Goal: Task Accomplishment & Management: Use online tool/utility

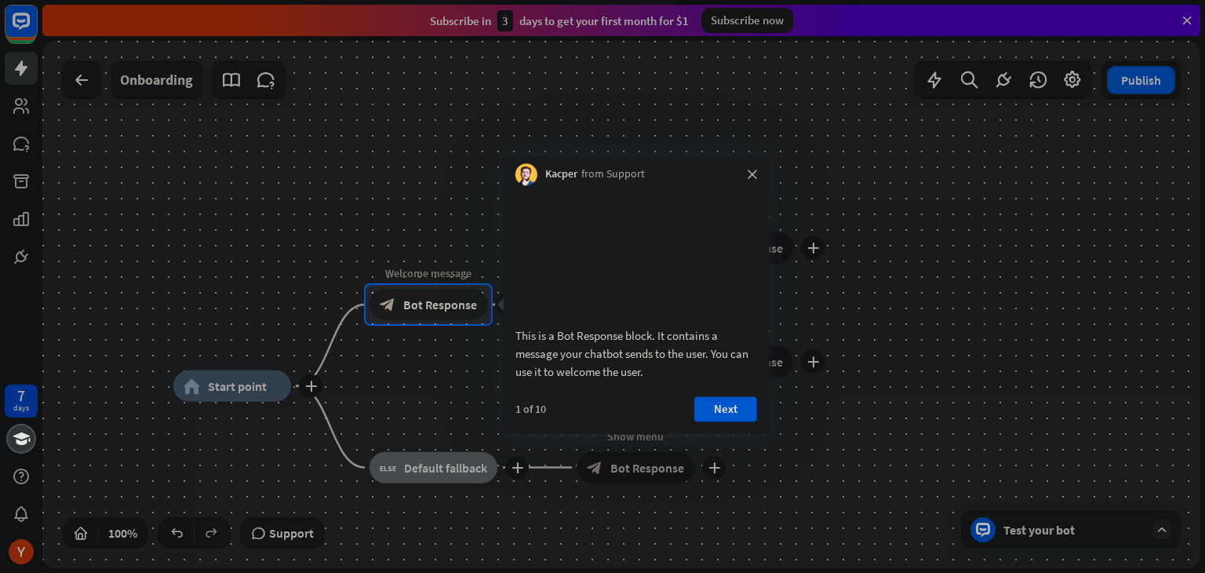
drag, startPoint x: 265, startPoint y: 253, endPoint x: 326, endPoint y: 227, distance: 65.7
click at [326, 227] on div at bounding box center [602, 142] width 1205 height 285
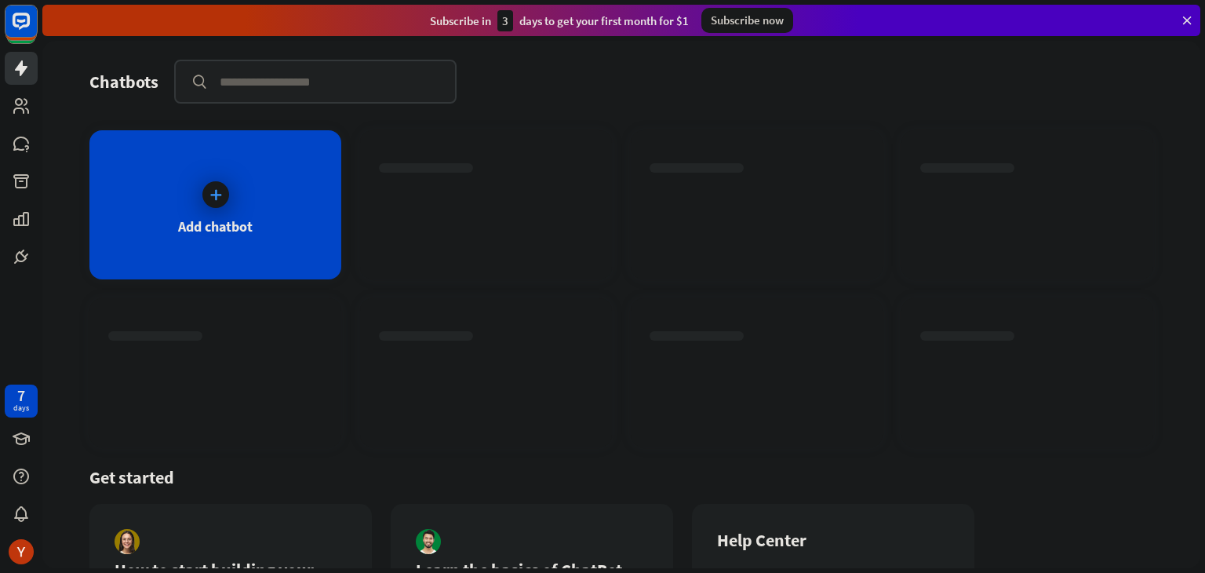
click at [644, 475] on div "Get started" at bounding box center [621, 477] width 1064 height 22
click at [235, 192] on div "Add chatbot" at bounding box center [215, 204] width 252 height 149
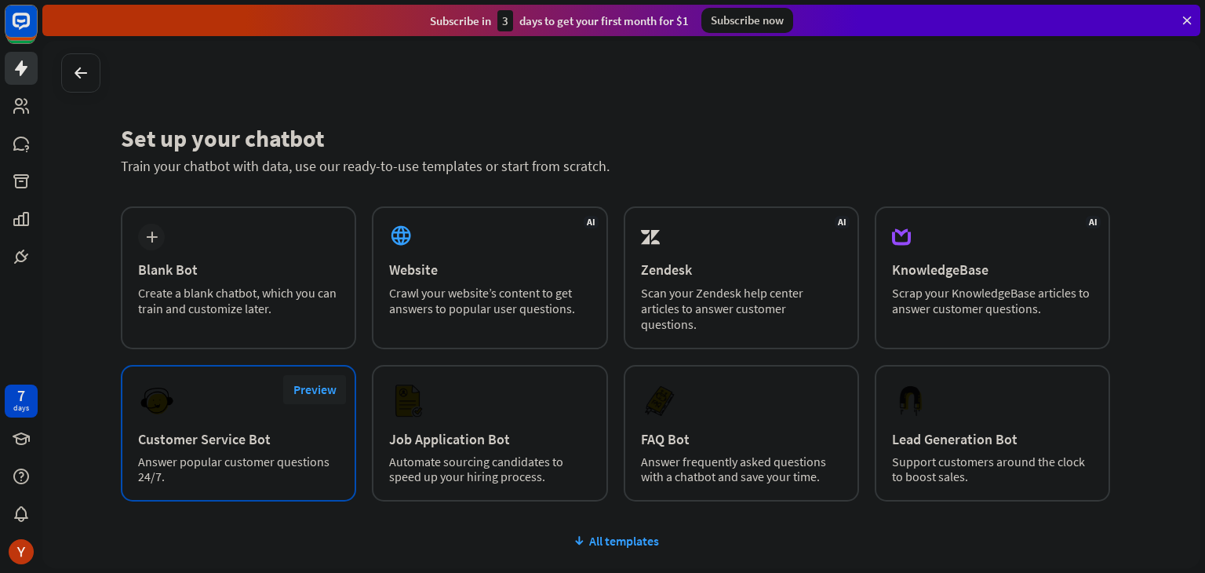
click at [320, 384] on button "Preview" at bounding box center [314, 389] width 63 height 29
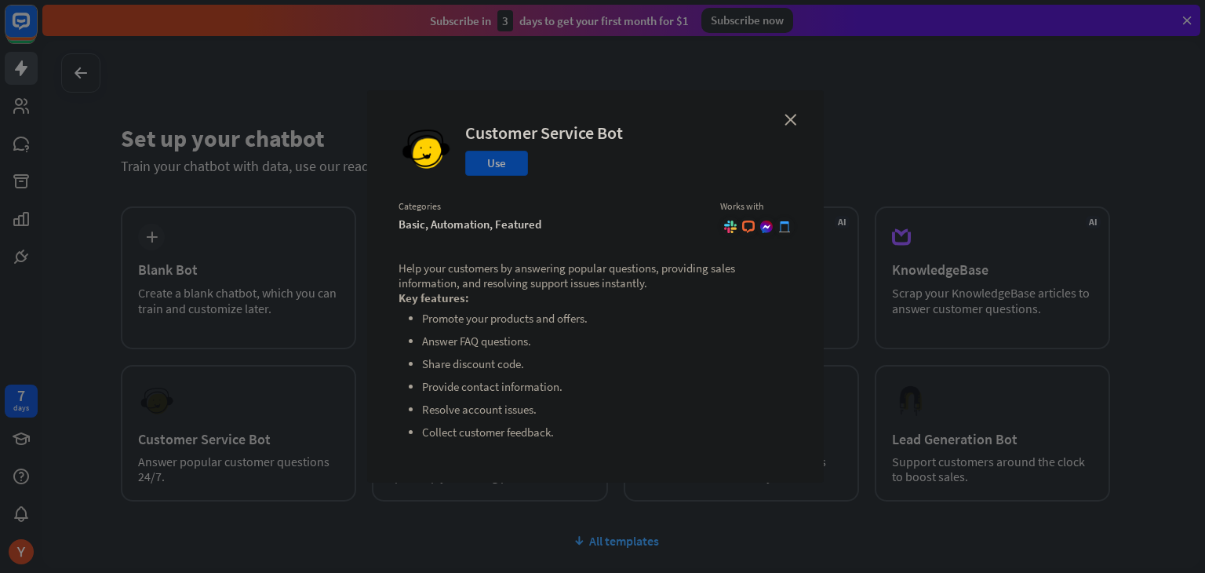
click at [488, 166] on button "Use" at bounding box center [496, 163] width 63 height 25
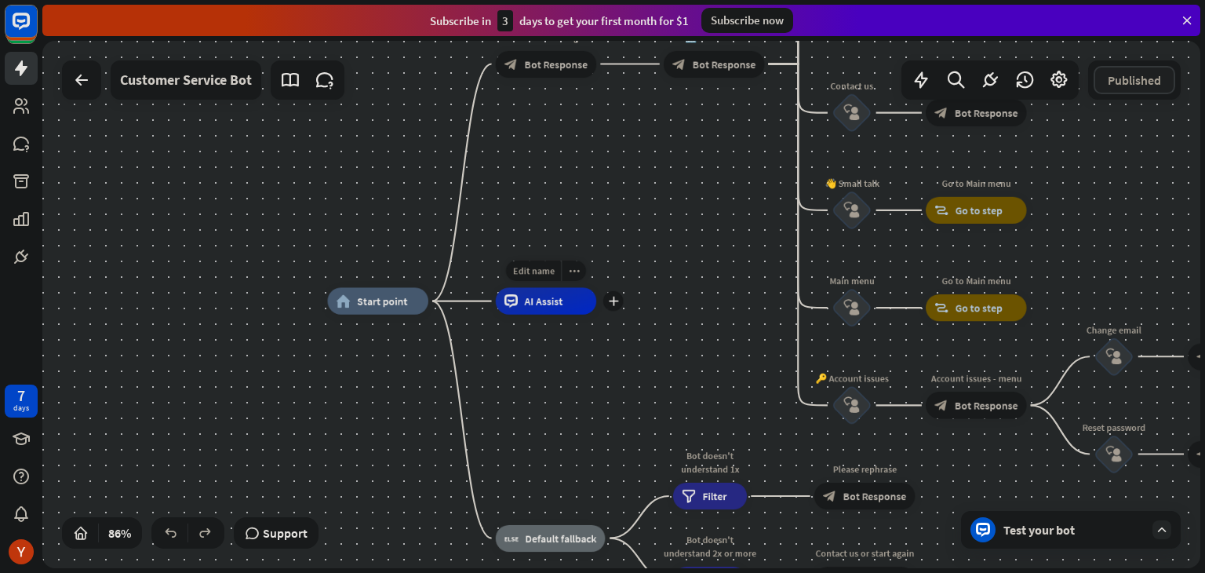
click at [536, 314] on div "Edit name more_horiz plus AI Assist" at bounding box center [546, 300] width 101 height 27
click at [1099, 535] on div "Test your bot" at bounding box center [1074, 530] width 141 height 16
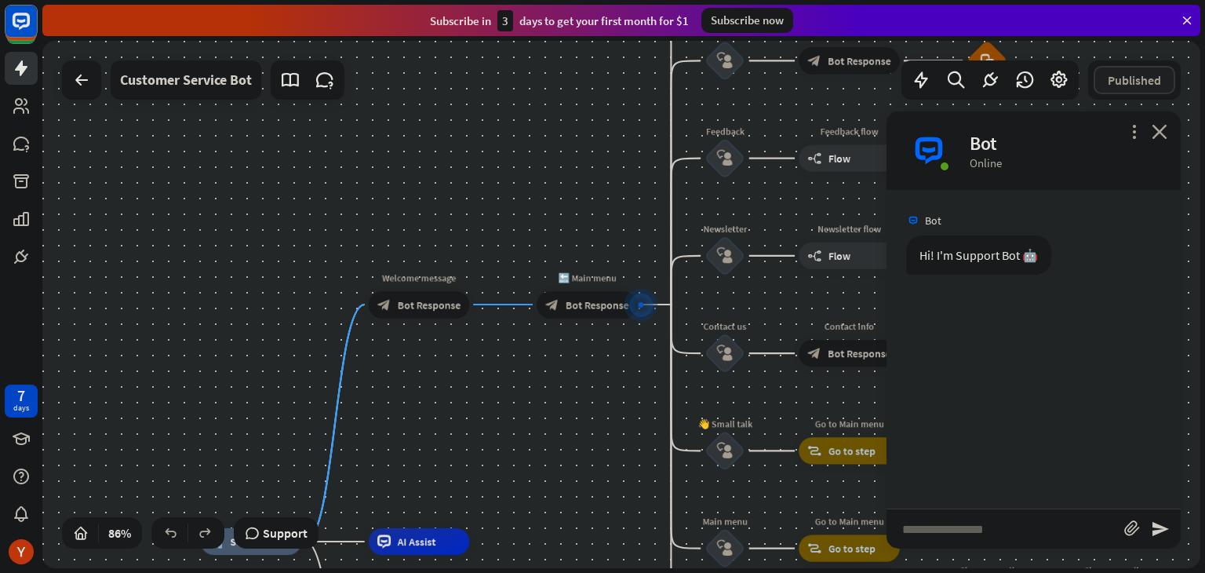
click at [1051, 542] on input "text" at bounding box center [1006, 528] width 238 height 39
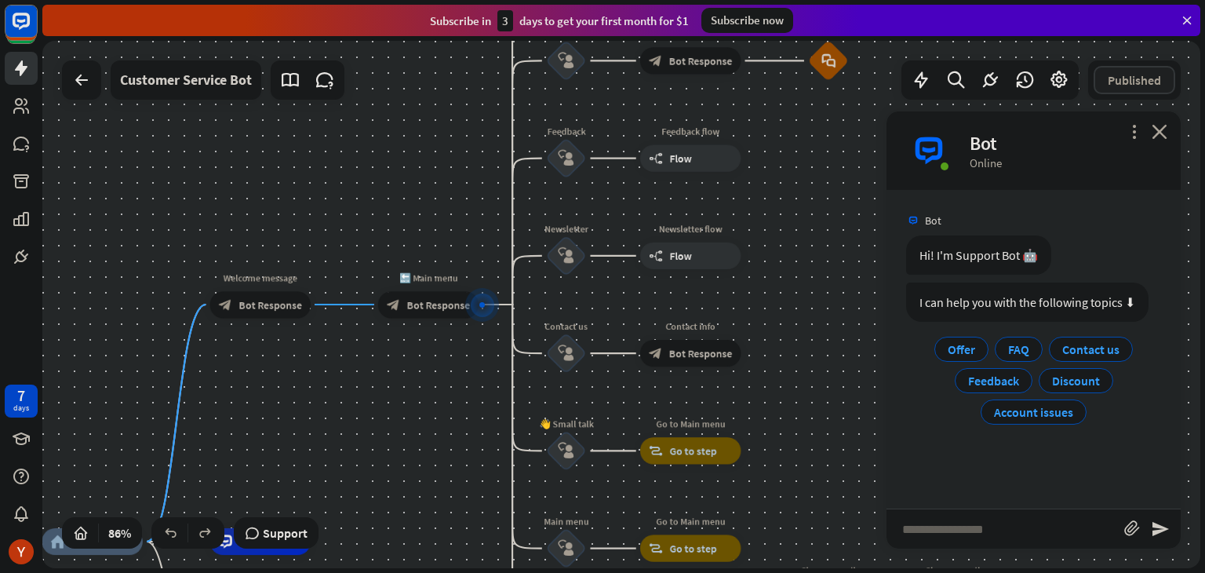
type input "*"
type input "**********"
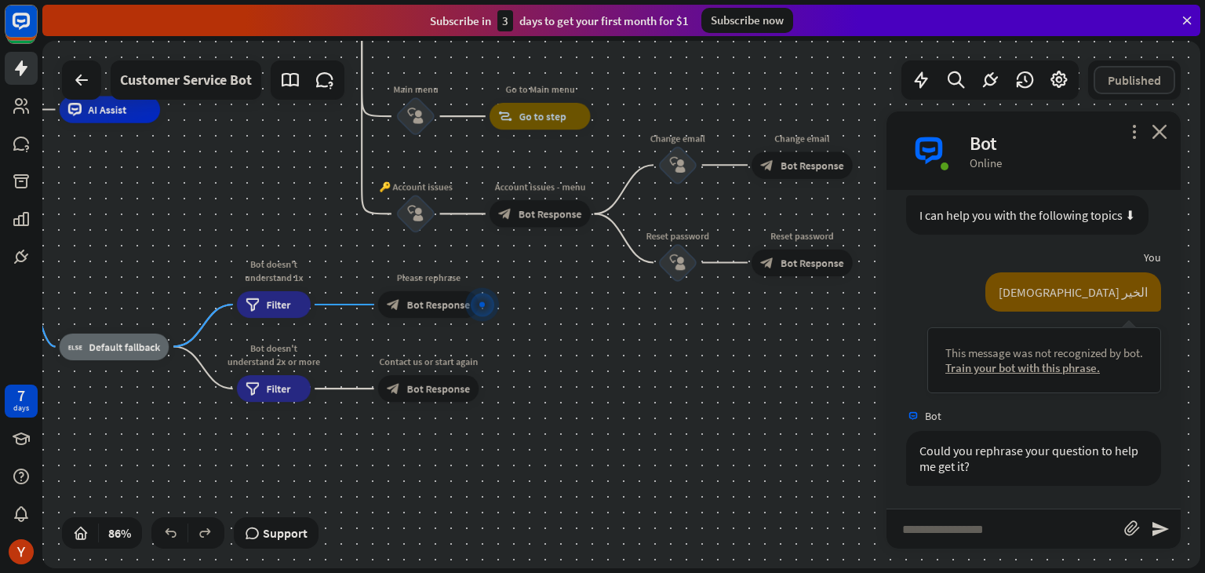
scroll to position [88, 0]
type input "*****"
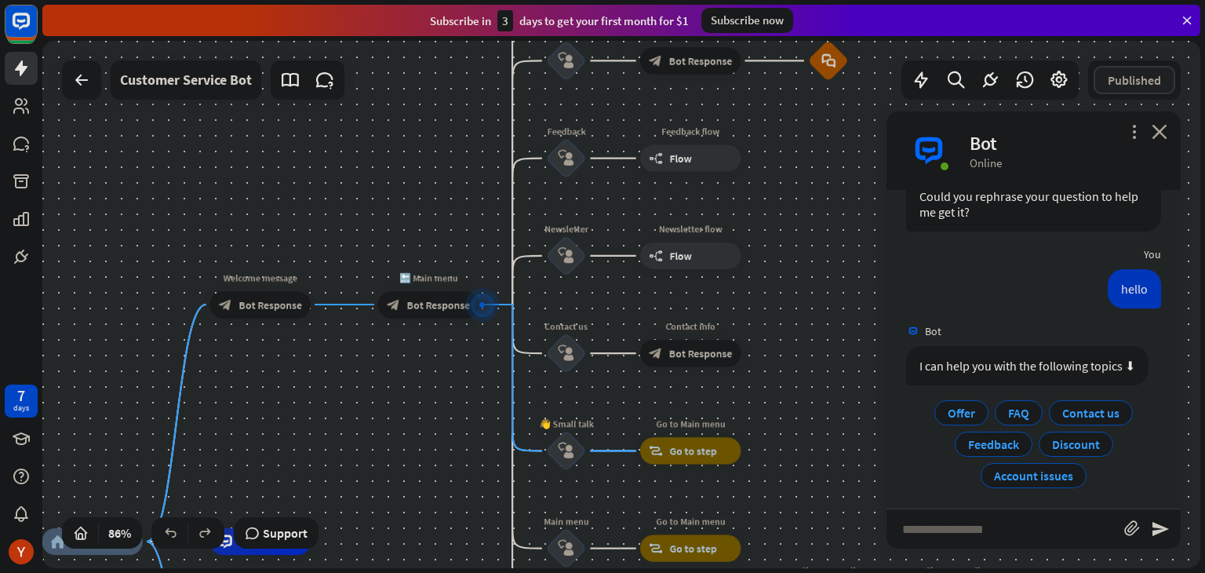
scroll to position [348, 0]
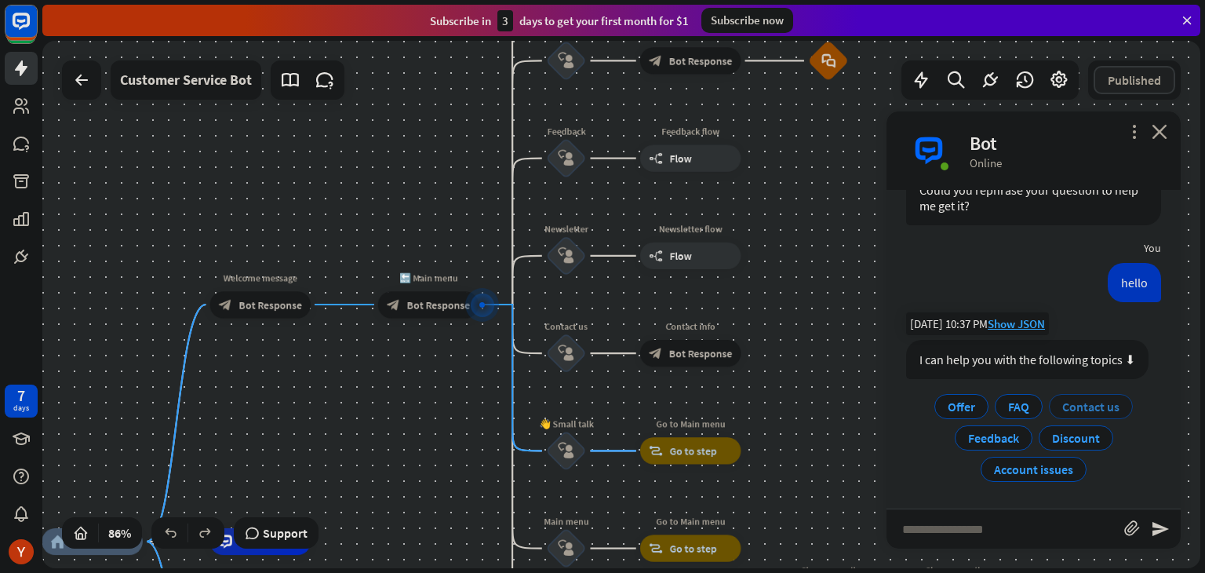
click at [1066, 403] on span "Contact us" at bounding box center [1090, 407] width 57 height 16
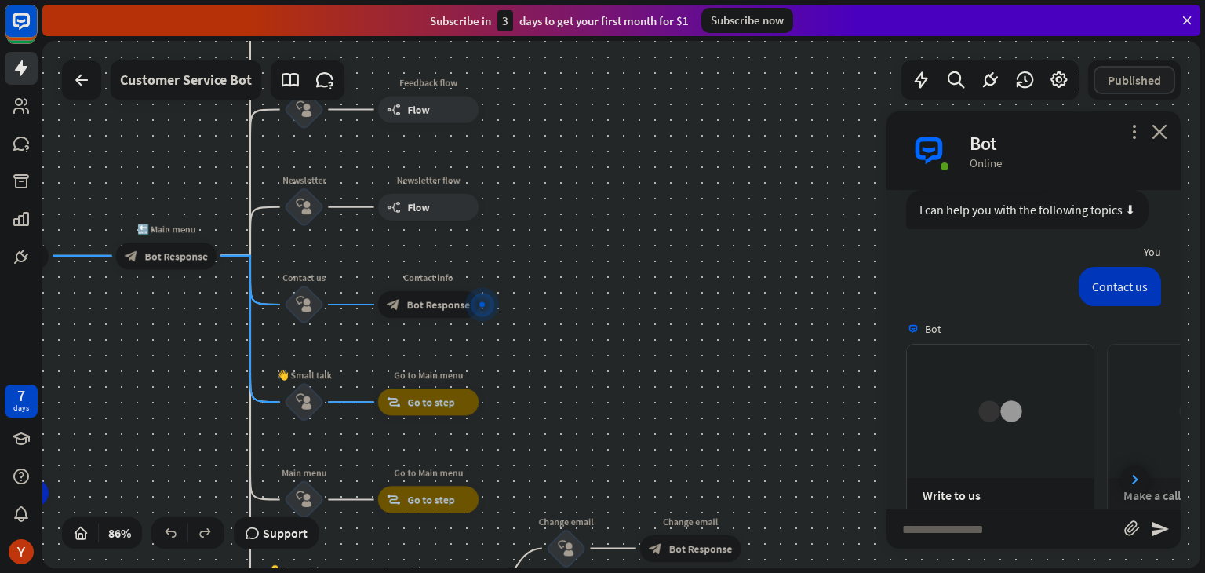
scroll to position [665, 0]
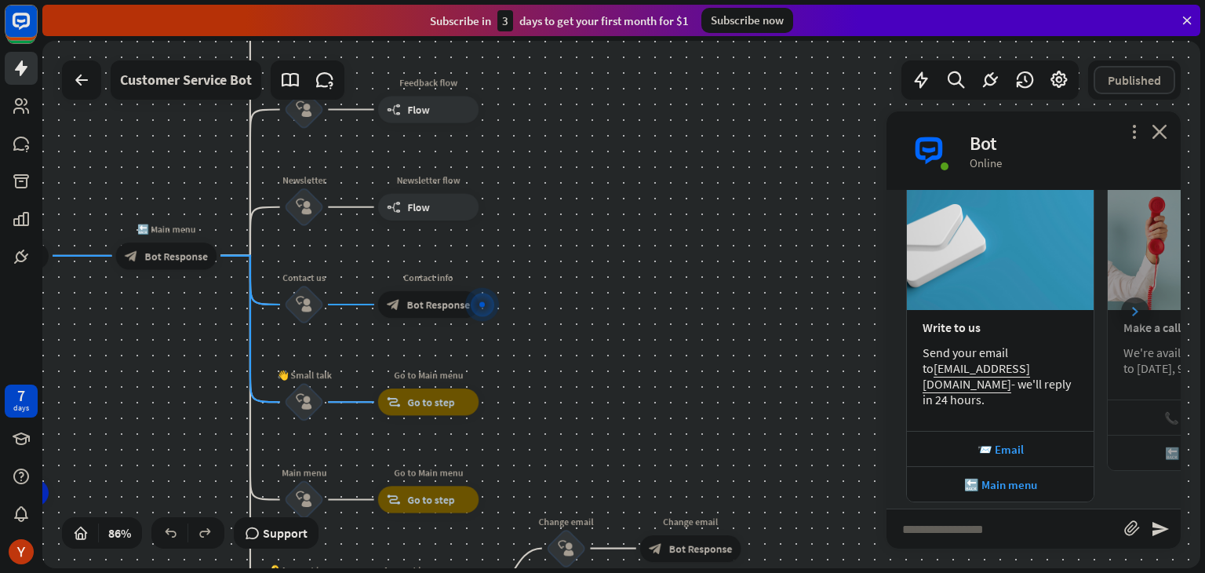
click at [1121, 303] on div at bounding box center [1135, 311] width 28 height 28
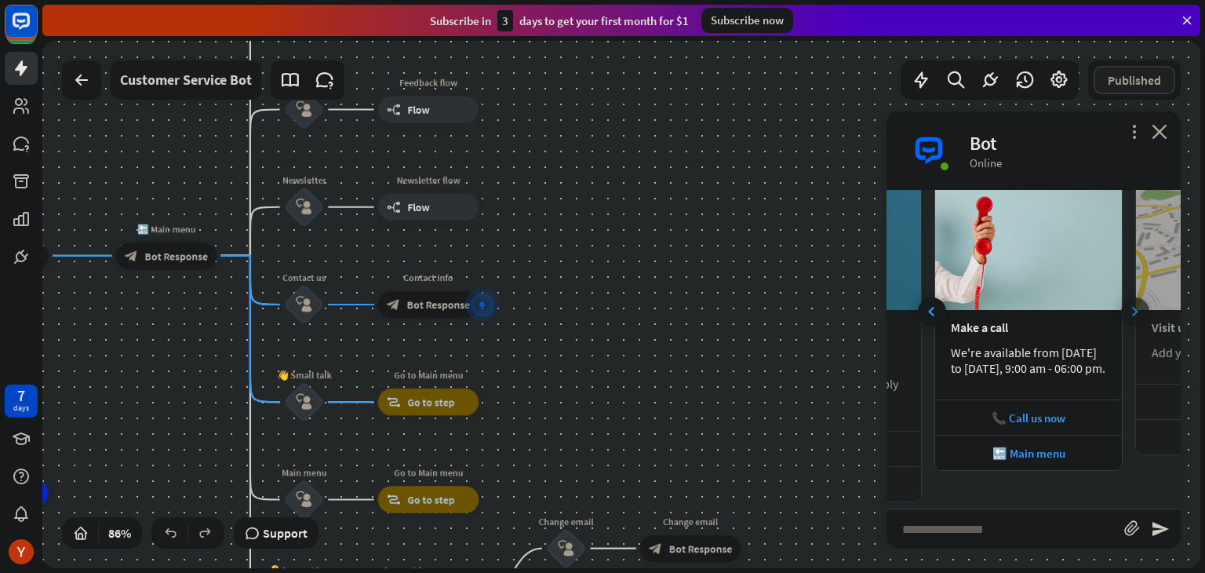
scroll to position [0, 173]
click at [1121, 303] on div at bounding box center [1135, 311] width 28 height 28
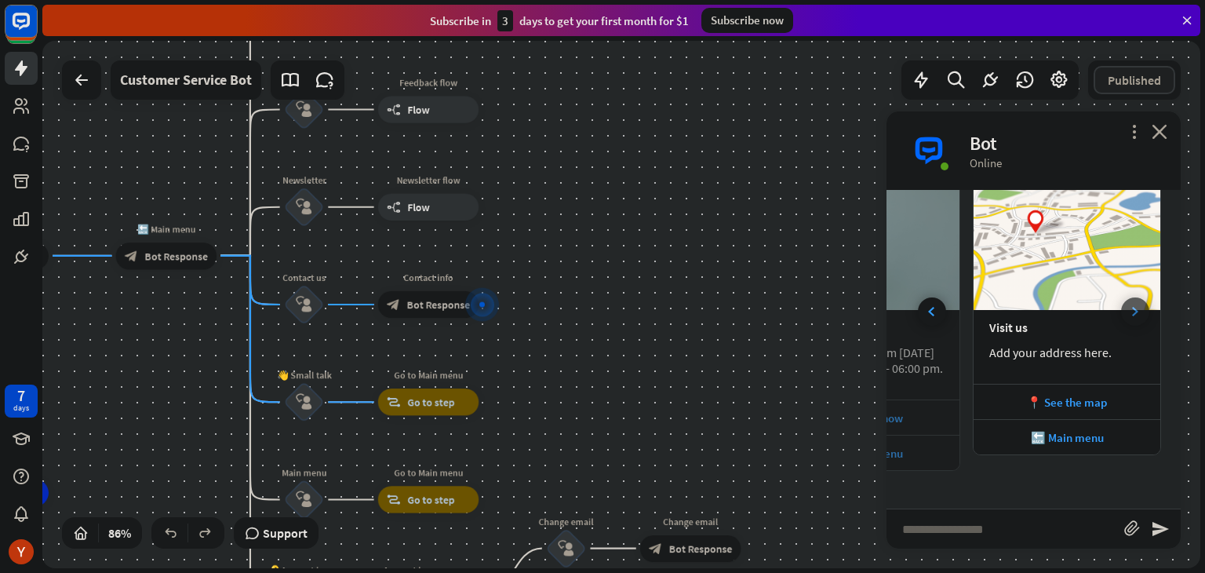
scroll to position [0, 347]
click at [986, 527] on input "text" at bounding box center [1006, 528] width 238 height 39
type input "*"
type input "**********"
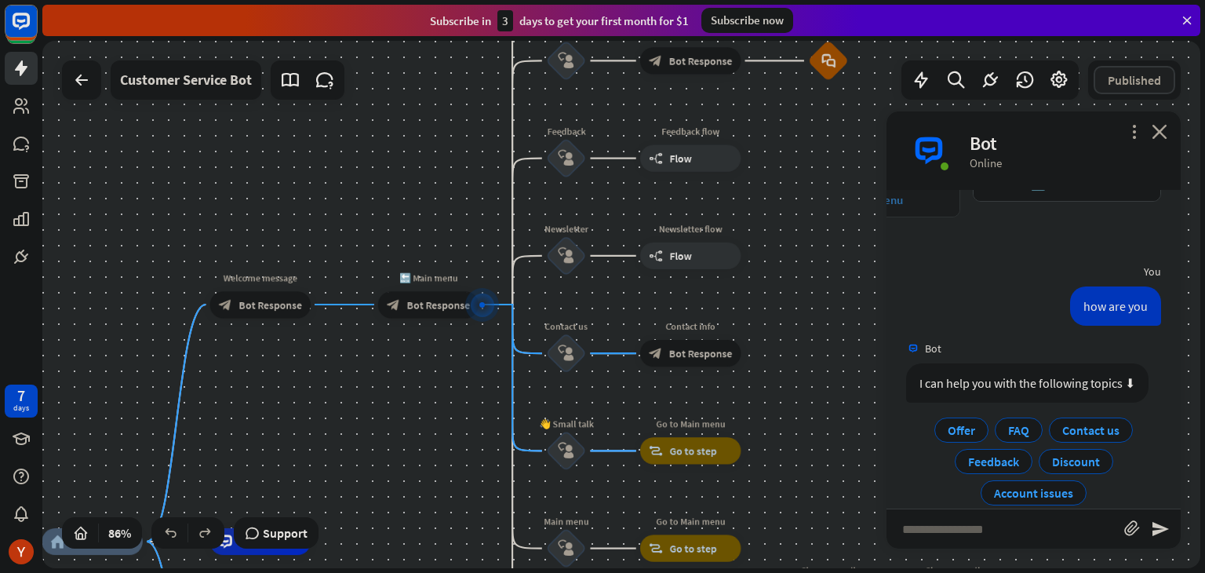
scroll to position [926, 0]
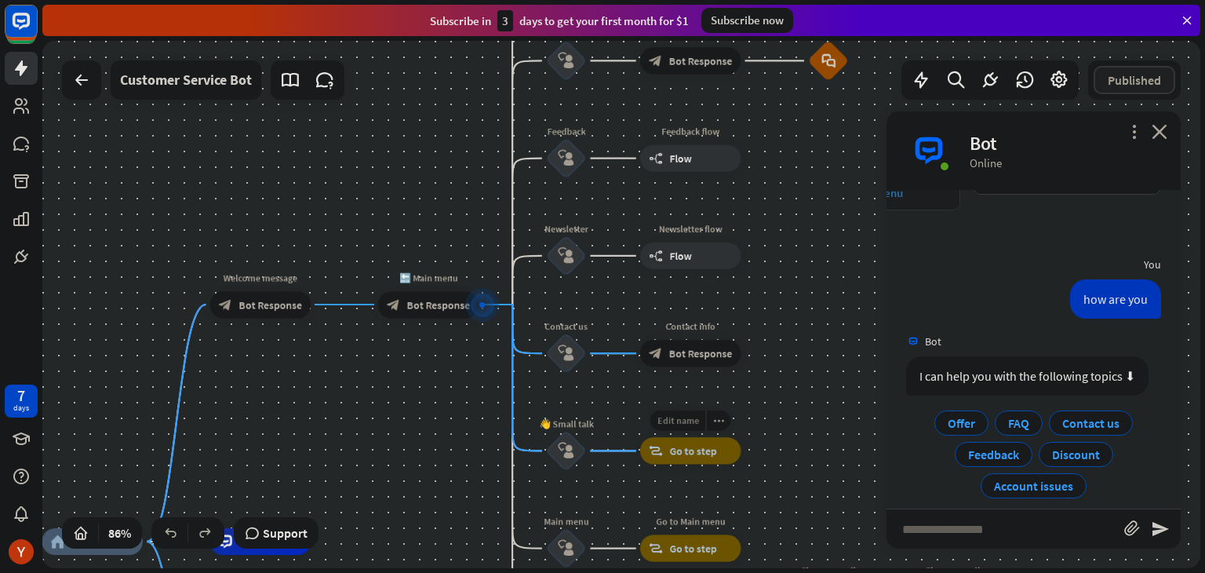
click at [670, 424] on span "Edit name" at bounding box center [679, 420] width 42 height 12
click at [720, 464] on div "**********" at bounding box center [690, 450] width 101 height 27
click at [363, 219] on div "home_2 Start point Welcome message block_bot_response Bot Response 🔙 Main menu …" at bounding box center [621, 304] width 1158 height 527
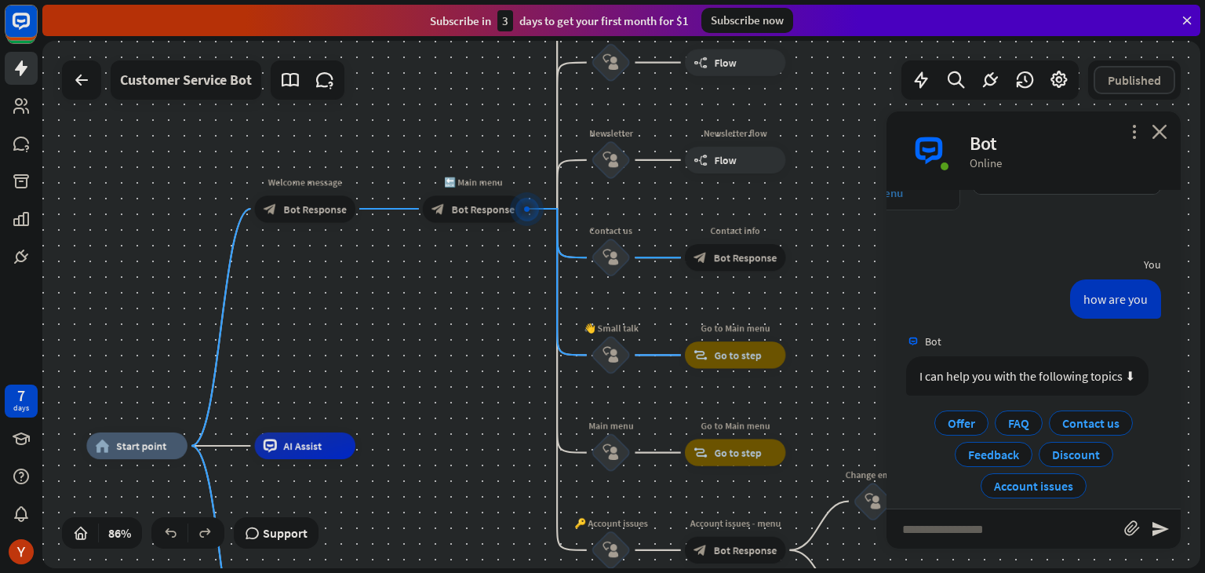
drag, startPoint x: 404, startPoint y: 451, endPoint x: 601, endPoint y: 321, distance: 236.1
click at [601, 321] on div "home_2 Start point Welcome message block_bot_response Bot Response 🔙 Main menu …" at bounding box center [621, 304] width 1158 height 527
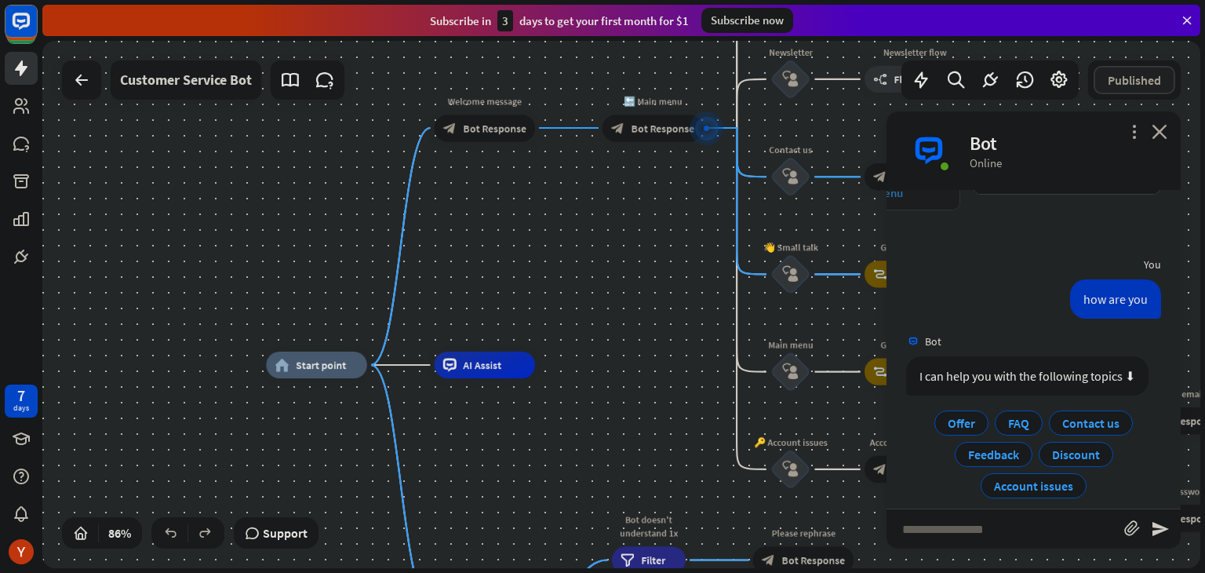
drag, startPoint x: 319, startPoint y: 359, endPoint x: 347, endPoint y: 312, distance: 54.9
click at [347, 312] on div "home_2 Start point Welcome message block_bot_response Bot Response 🔙 Main menu …" at bounding box center [621, 304] width 1158 height 527
click at [308, 377] on div "Edit name more_horiz plus home_2 Start point" at bounding box center [317, 364] width 101 height 27
click at [387, 372] on div "plus" at bounding box center [384, 364] width 20 height 20
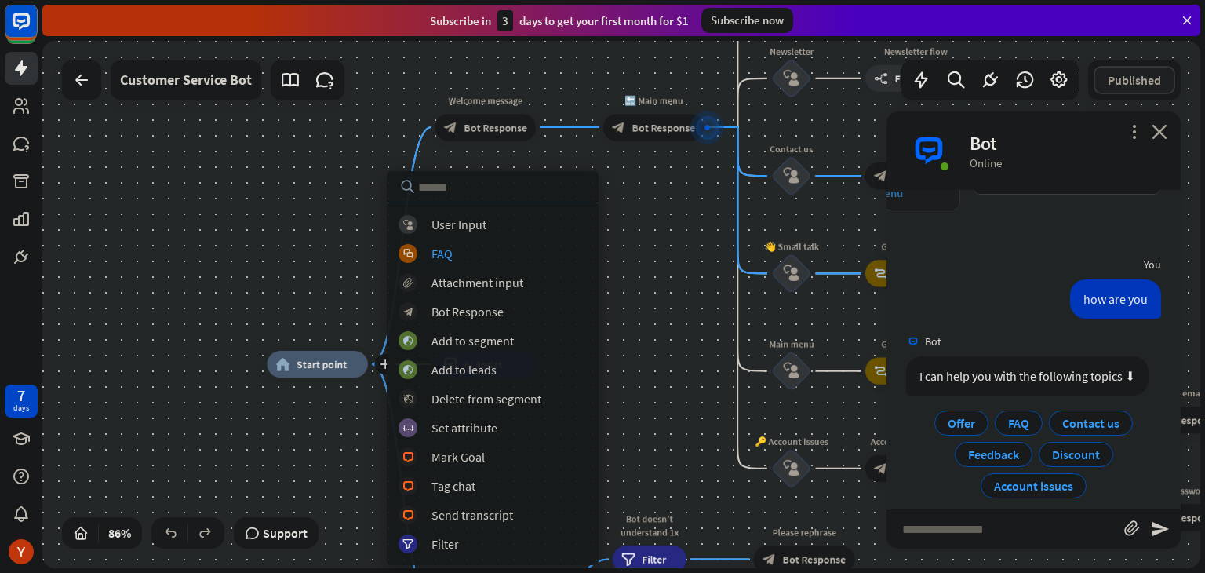
click at [648, 288] on div "plus home_2 Start point Welcome message block_bot_response Bot Response 🔙 Main …" at bounding box center [621, 304] width 1158 height 527
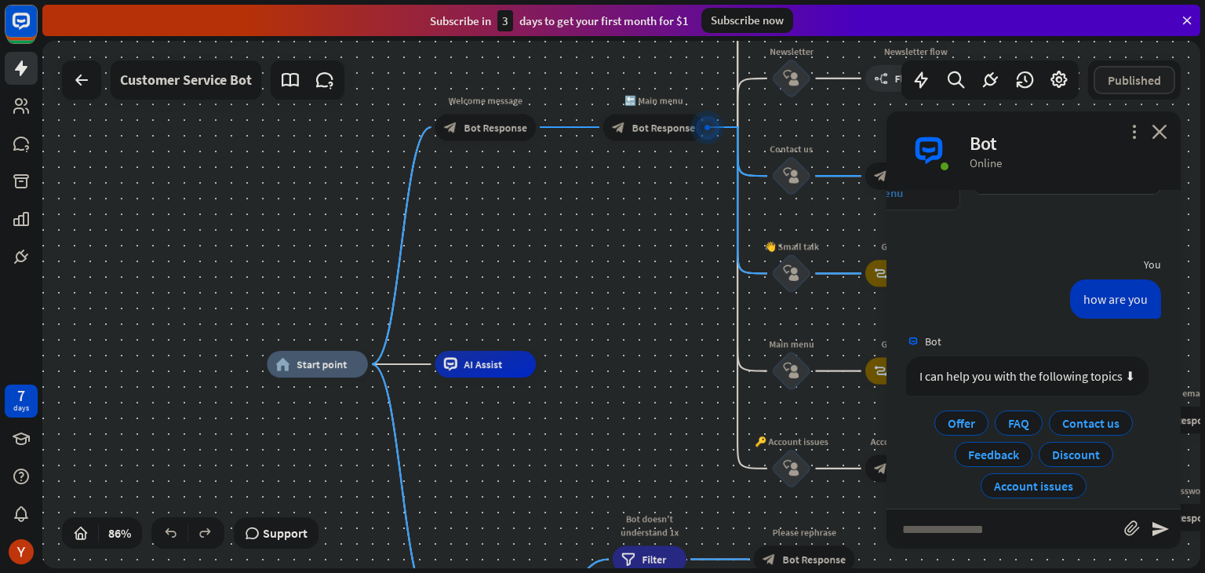
click at [586, 280] on div "home_2 Start point Welcome message block_bot_response Bot Response 🔙 Main menu …" at bounding box center [621, 304] width 1158 height 527
click at [1161, 145] on div "Bot" at bounding box center [1066, 143] width 192 height 24
click at [1158, 133] on icon "close" at bounding box center [1160, 131] width 16 height 15
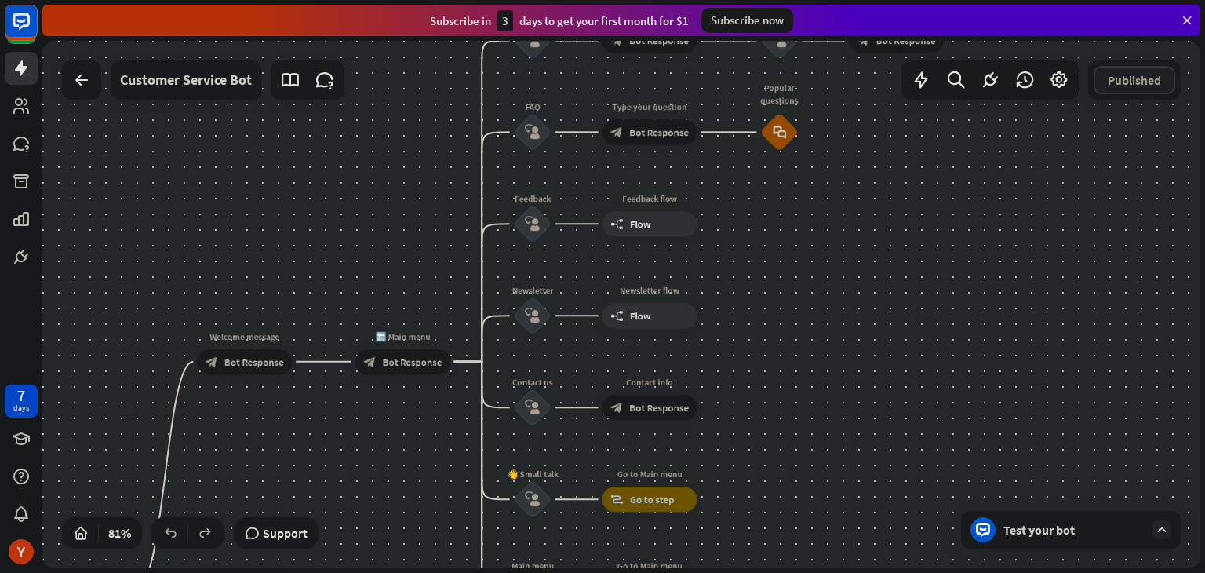
drag, startPoint x: 1036, startPoint y: 237, endPoint x: 774, endPoint y: 513, distance: 380.7
click at [774, 513] on div "home_2 Start point Welcome message block_bot_response Bot Response 🔙 Main menu …" at bounding box center [621, 304] width 1158 height 527
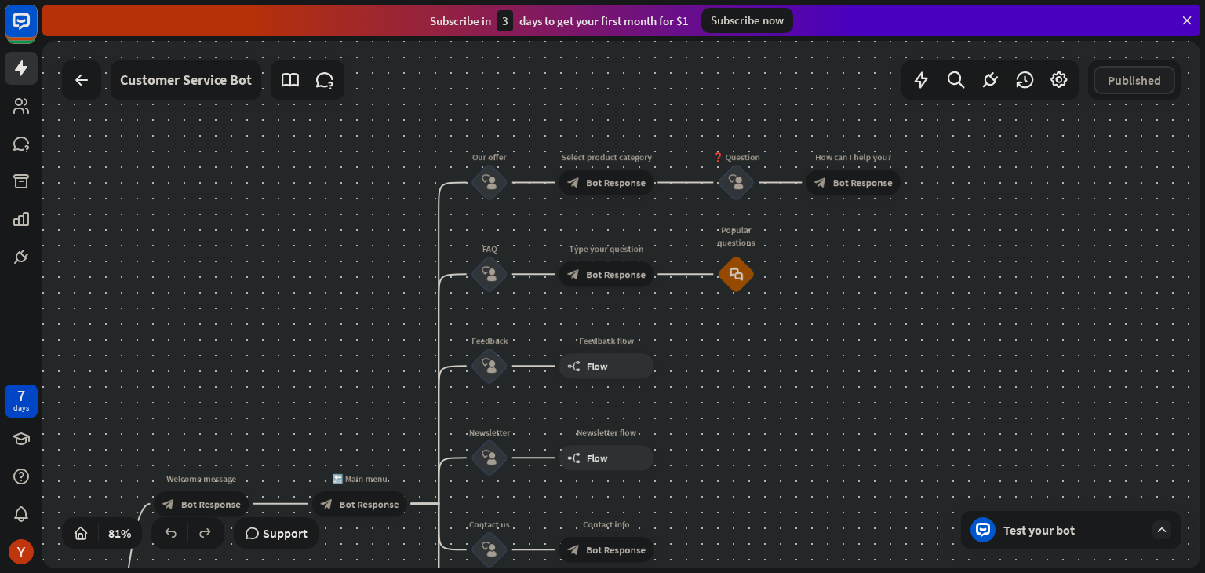
drag, startPoint x: 792, startPoint y: 327, endPoint x: 759, endPoint y: 409, distance: 88.0
click at [759, 409] on div "home_2 Start point Welcome message block_bot_response Bot Response 🔙 Main menu …" at bounding box center [621, 304] width 1158 height 527
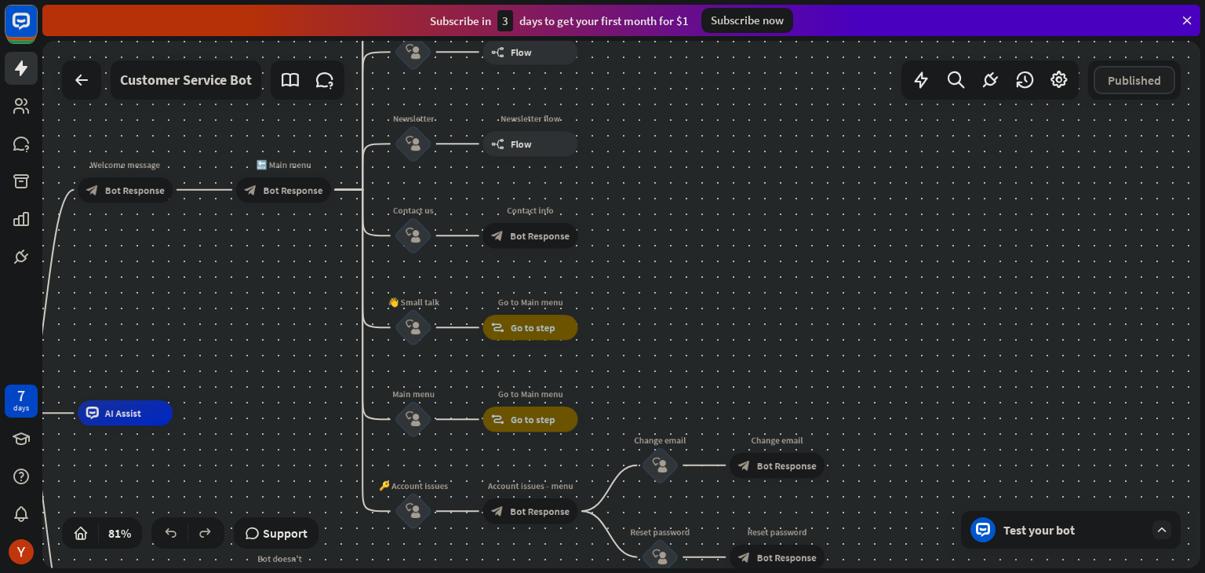
drag, startPoint x: 759, startPoint y: 409, endPoint x: 683, endPoint y: 95, distance: 323.0
click at [683, 95] on div "home_2 Start point Welcome message block_bot_response Bot Response 🔙 Main menu …" at bounding box center [621, 304] width 1158 height 527
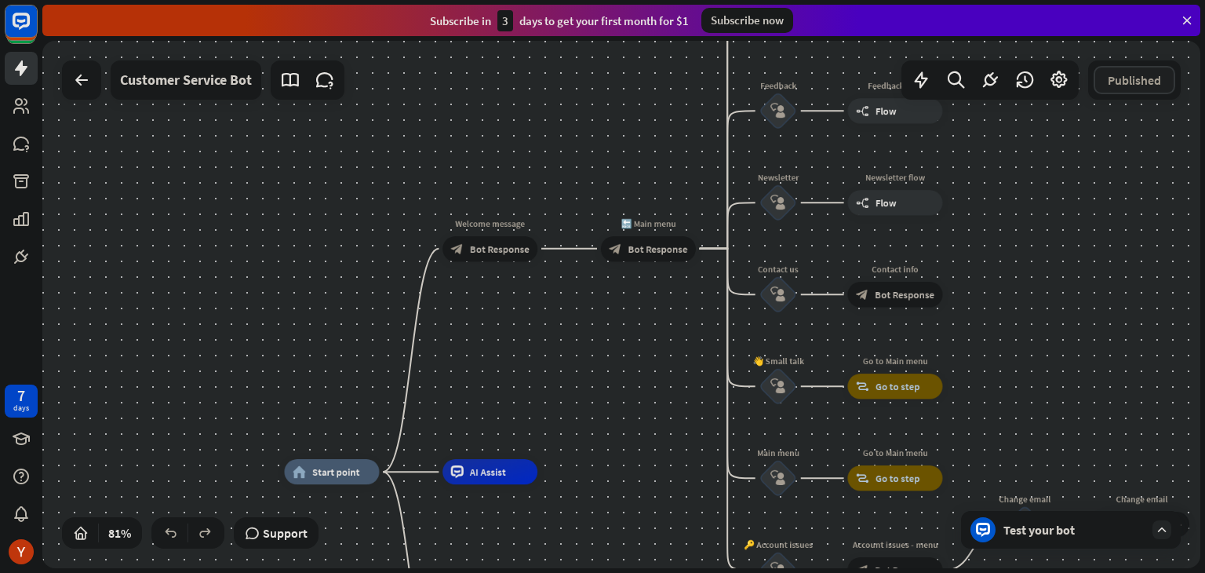
drag, startPoint x: 655, startPoint y: 272, endPoint x: 1020, endPoint y: 331, distance: 369.6
click at [1020, 331] on div "home_2 Start point Welcome message block_bot_response Bot Response 🔙 Main menu …" at bounding box center [621, 304] width 1158 height 527
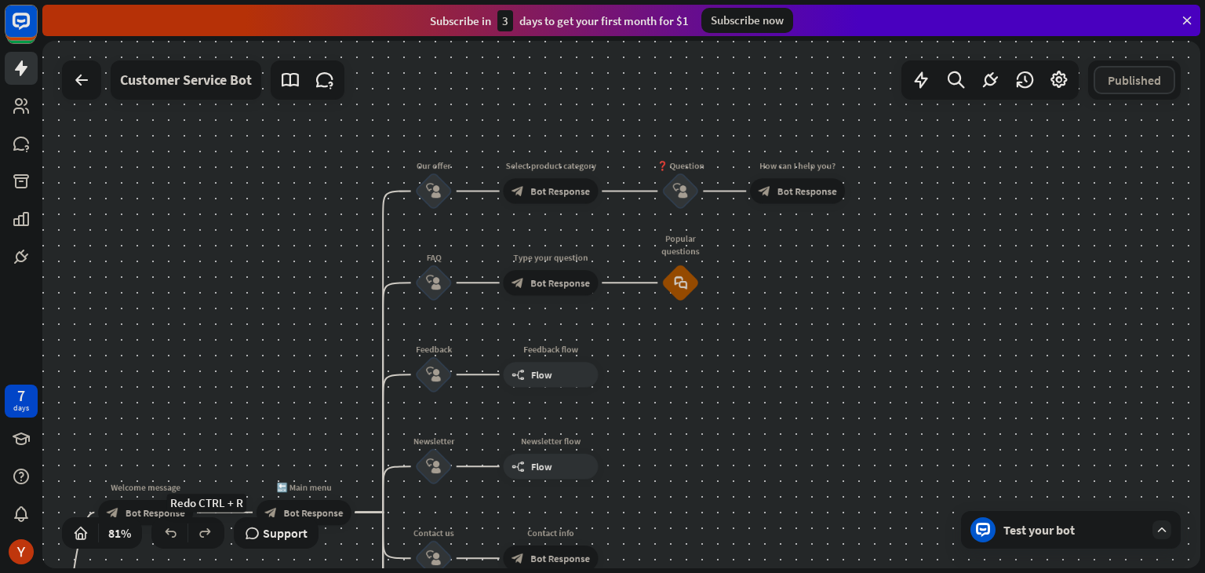
drag, startPoint x: 558, startPoint y: 263, endPoint x: 297, endPoint y: 449, distance: 320.7
click at [193, 517] on div "Edit name more_horiz Welcome message block_bot_response Bot Response" at bounding box center [145, 512] width 95 height 25
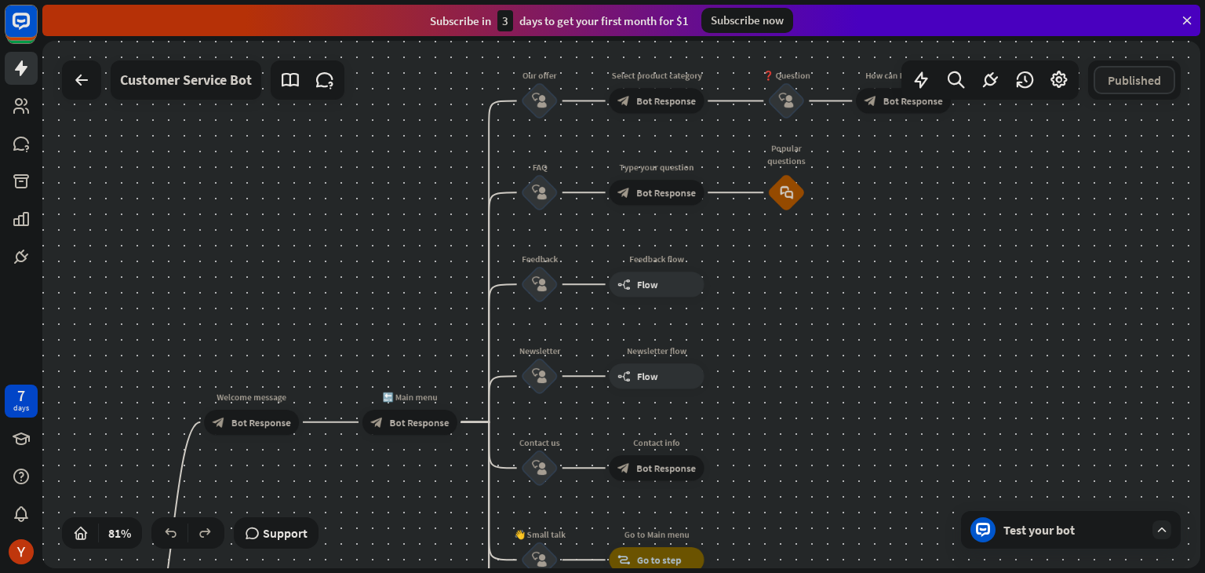
drag, startPoint x: 685, startPoint y: 122, endPoint x: 1084, endPoint y: -68, distance: 441.9
click at [1084, 0] on html "7 days close Product Help First steps Get started with ChatBot Help Center Foll…" at bounding box center [602, 286] width 1205 height 573
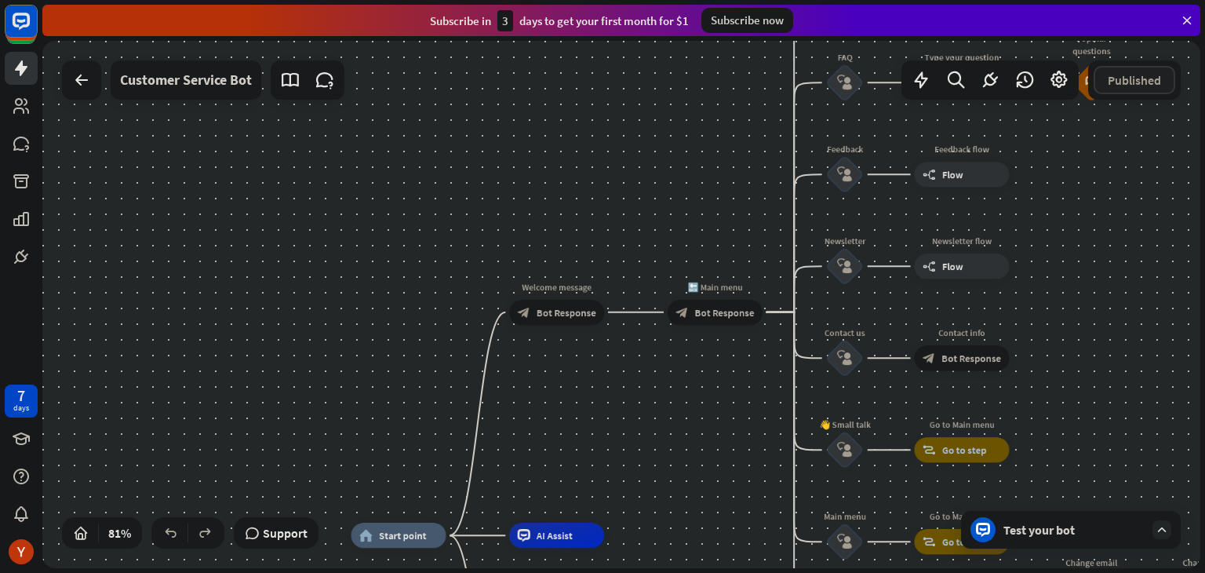
click at [78, 96] on div at bounding box center [81, 79] width 39 height 39
click at [17, 118] on link at bounding box center [21, 105] width 33 height 33
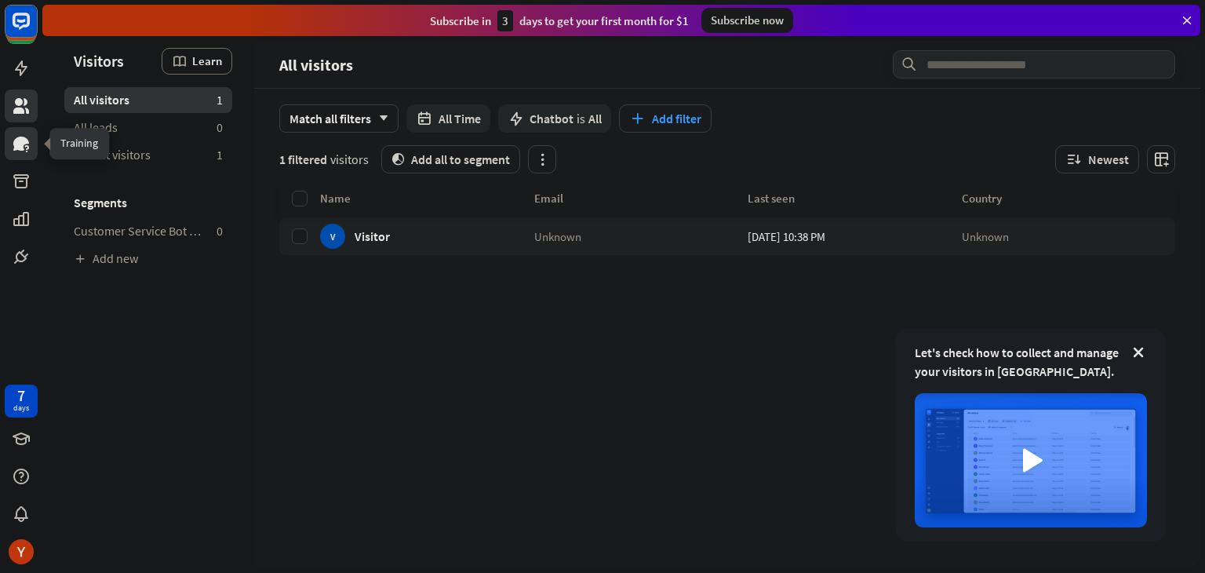
click at [16, 139] on icon at bounding box center [21, 144] width 16 height 14
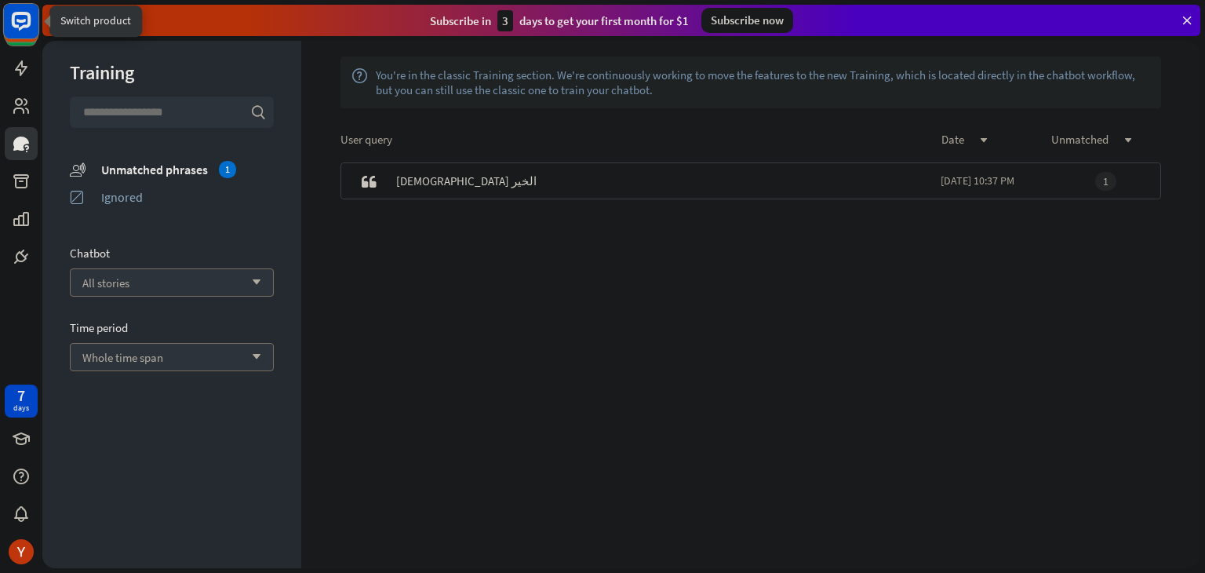
click at [16, 9] on rect at bounding box center [21, 21] width 35 height 35
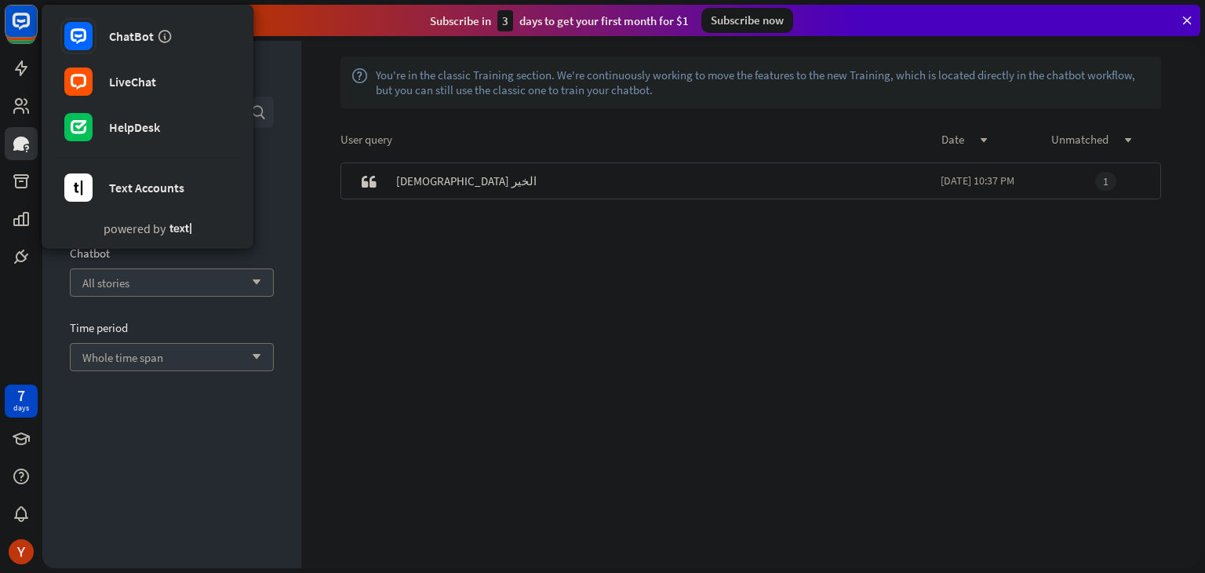
click at [434, 257] on div "quote [DEMOGRAPHIC_DATA] الخير [DATE] 10:37 PM 1" at bounding box center [750, 365] width 899 height 406
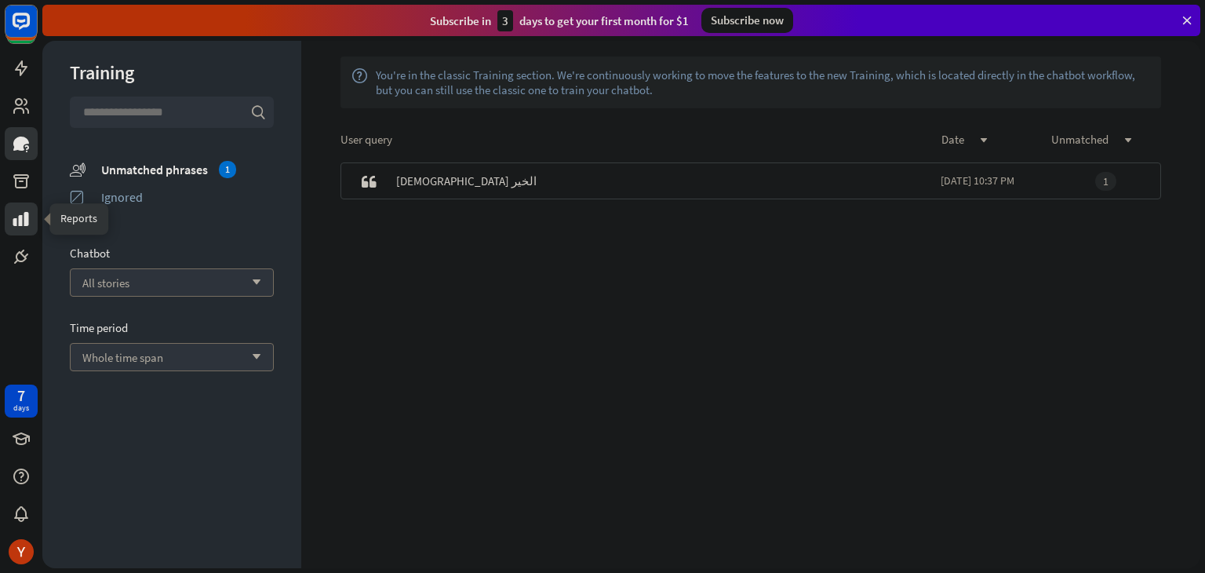
click at [13, 231] on link at bounding box center [21, 218] width 33 height 33
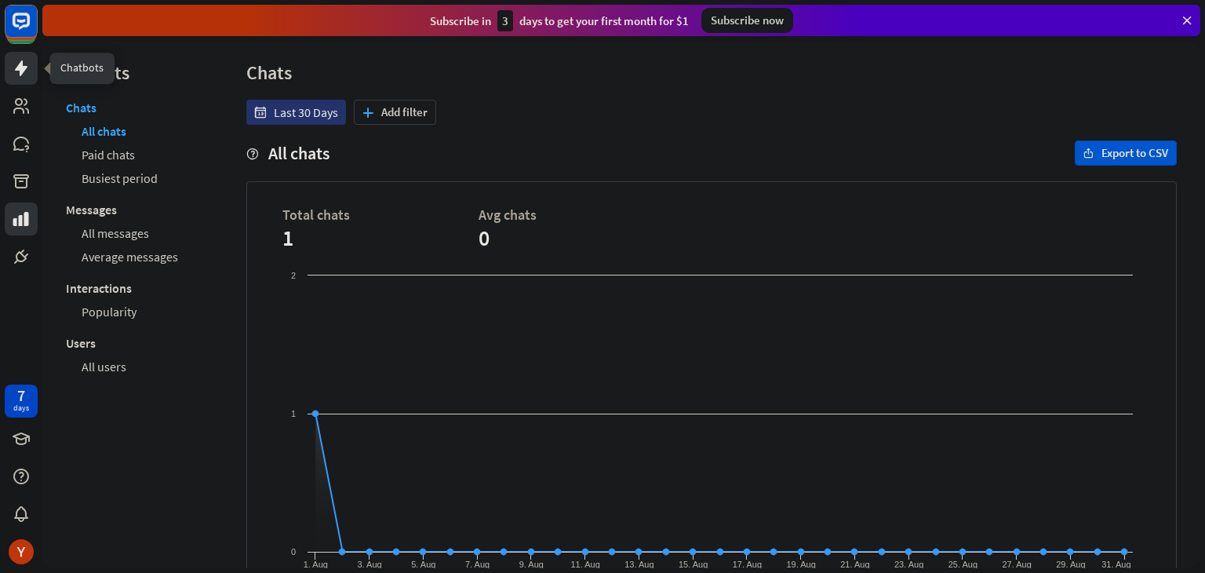
click at [24, 59] on icon at bounding box center [21, 68] width 19 height 19
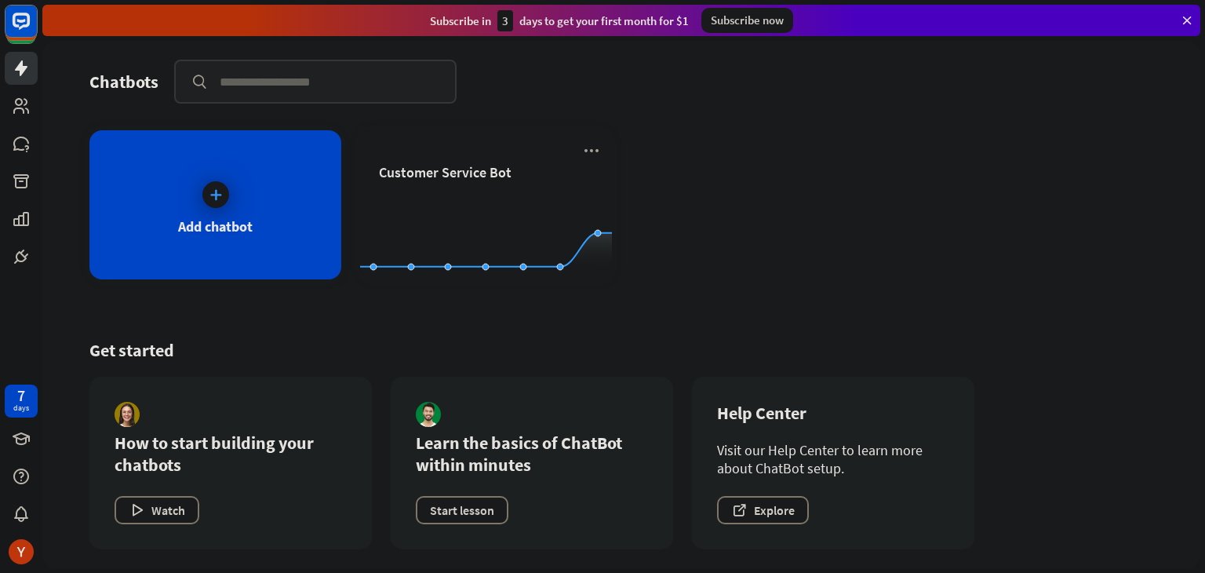
click at [1091, 212] on div "Add chatbot Customer Service Bot Created with Highcharts 10.1.0 0 1 2" at bounding box center [621, 204] width 1064 height 149
click at [461, 192] on rect at bounding box center [486, 240] width 252 height 98
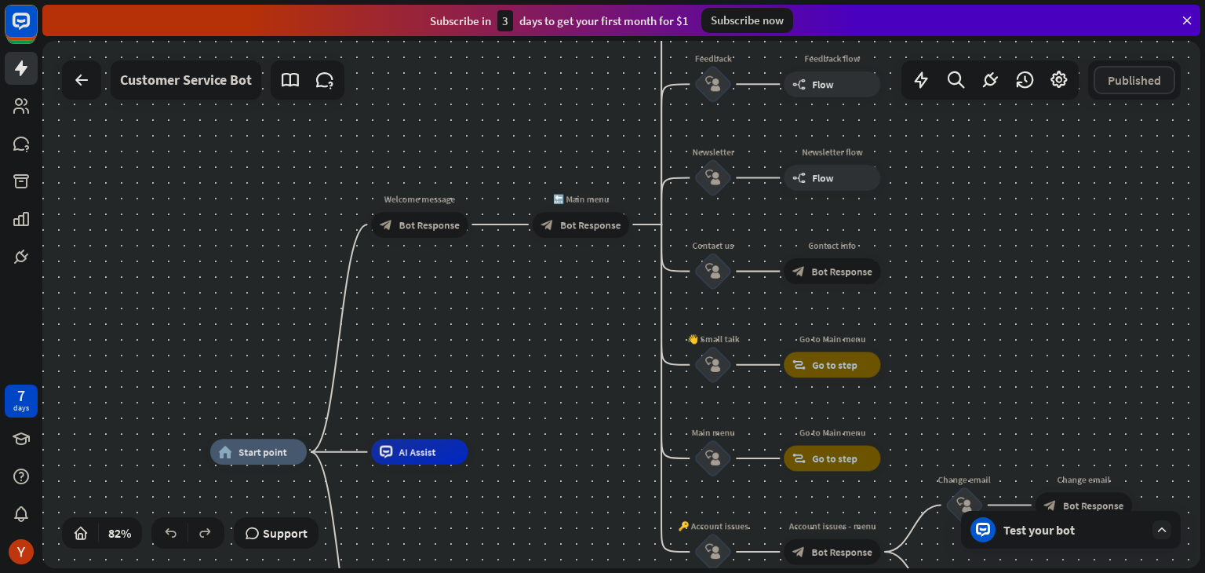
drag, startPoint x: 729, startPoint y: 239, endPoint x: 593, endPoint y: 406, distance: 214.7
click at [593, 406] on div "home_2 Start point Welcome message block_bot_response Bot Response 🔙 Main menu …" at bounding box center [621, 304] width 1158 height 527
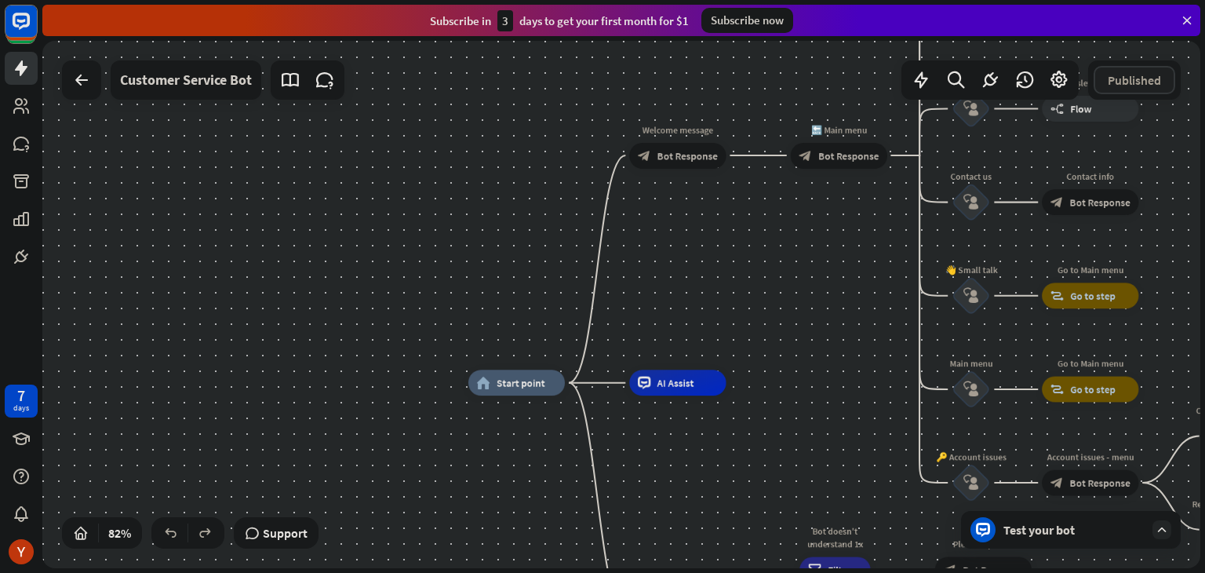
drag, startPoint x: 577, startPoint y: 316, endPoint x: 841, endPoint y: 246, distance: 272.9
click at [841, 246] on div "home_2 Start point Welcome message block_bot_response Bot Response 🔙 Main menu …" at bounding box center [621, 304] width 1158 height 527
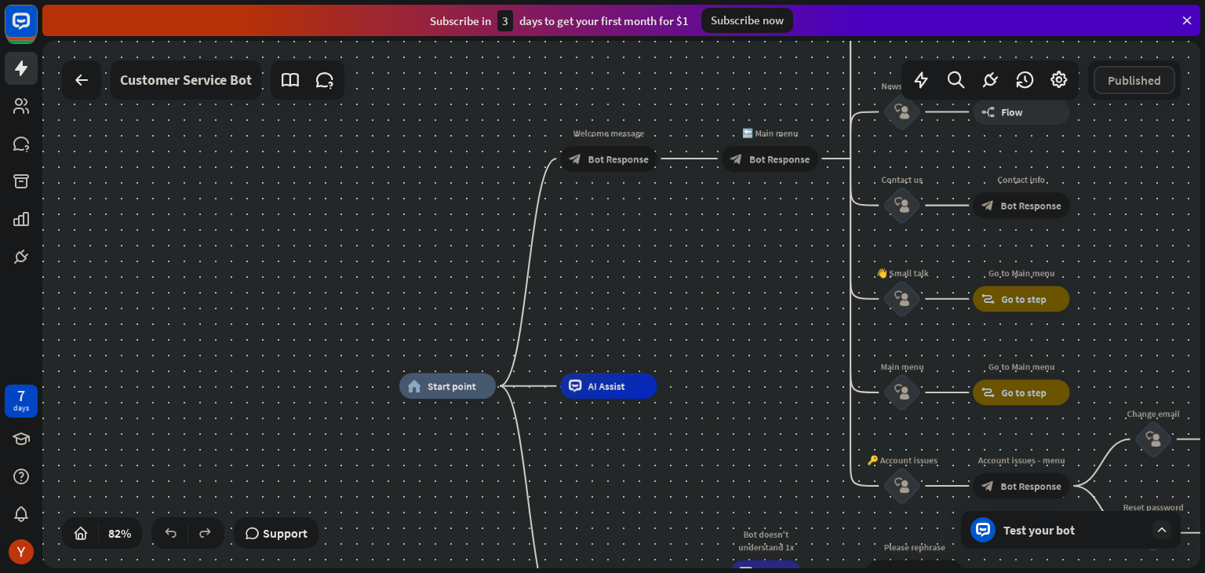
drag, startPoint x: 731, startPoint y: 281, endPoint x: 662, endPoint y: 284, distance: 69.1
click at [662, 284] on div "home_2 Start point Welcome message block_bot_response Bot Response 🔙 Main menu …" at bounding box center [621, 304] width 1158 height 527
click at [21, 110] on icon at bounding box center [21, 106] width 16 height 16
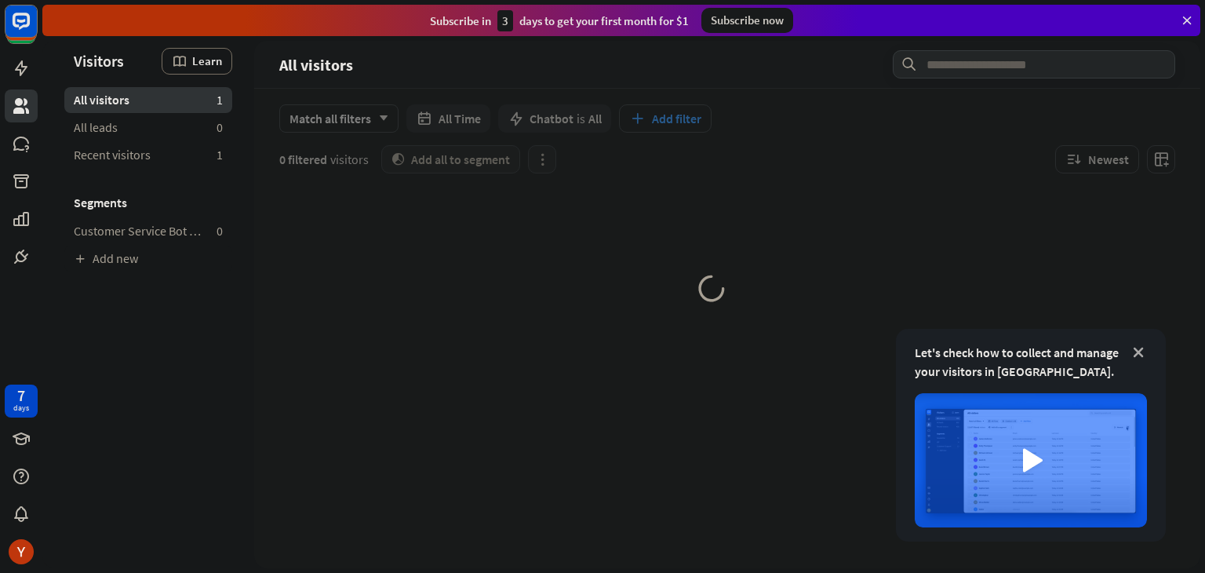
click at [1139, 349] on icon at bounding box center [1139, 352] width 16 height 16
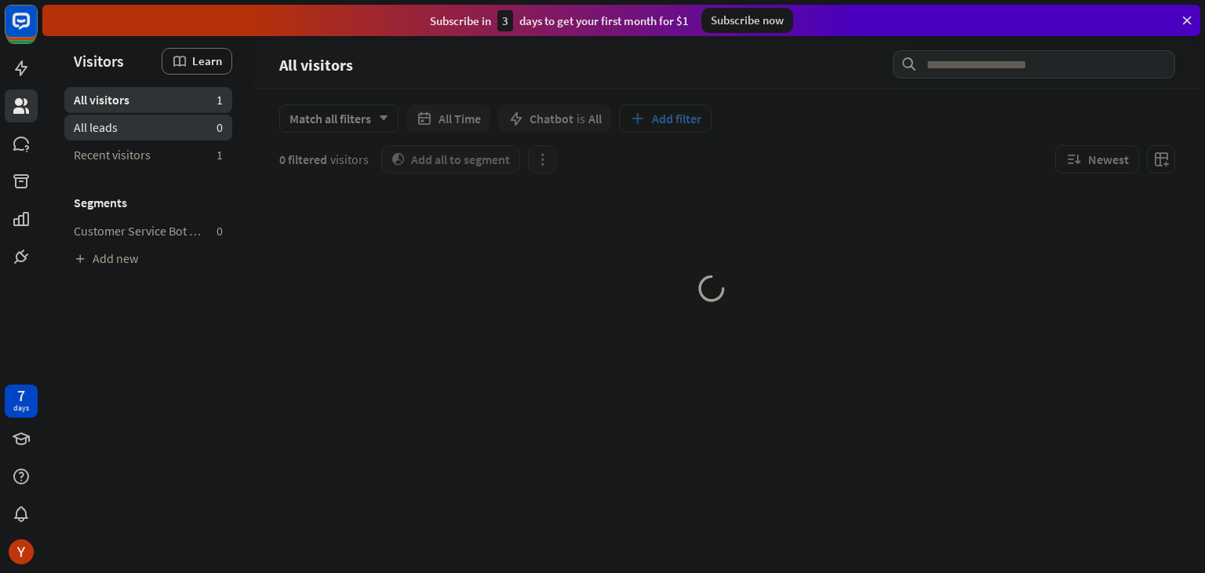
click at [151, 118] on link "All leads 0" at bounding box center [148, 128] width 168 height 26
click at [170, 97] on link "All visitors 1" at bounding box center [148, 100] width 168 height 26
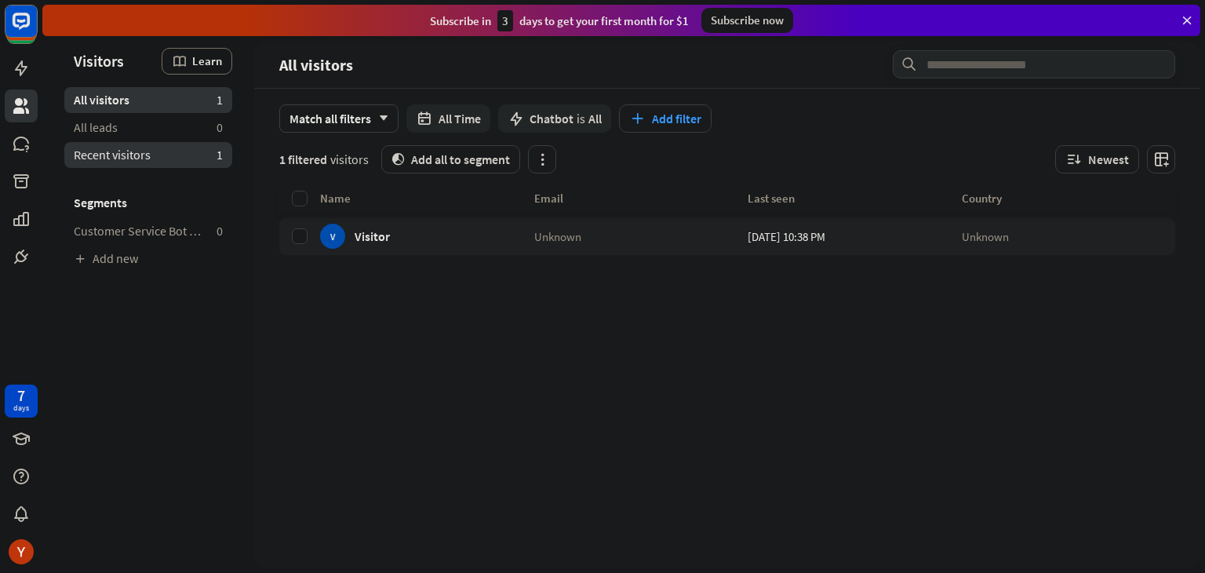
click at [93, 155] on span "Recent visitors" at bounding box center [112, 155] width 77 height 16
click at [369, 334] on div "Name Email Last seen Country V Visitor Unknown [DATE] 10:38 PM Unknown" at bounding box center [727, 378] width 896 height 379
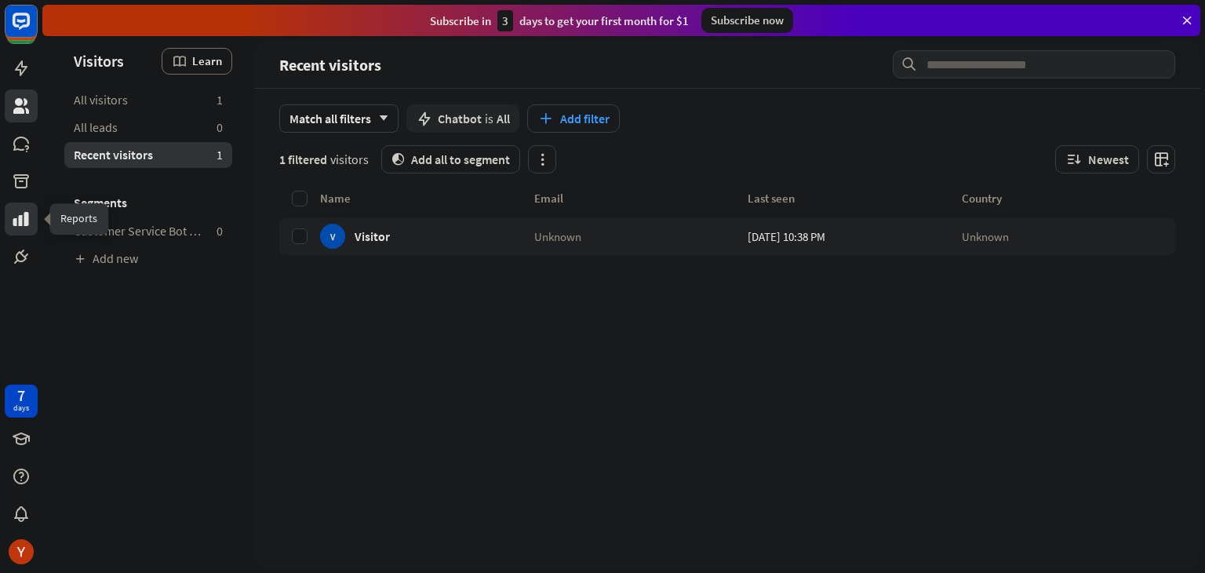
click at [12, 226] on icon at bounding box center [21, 219] width 19 height 19
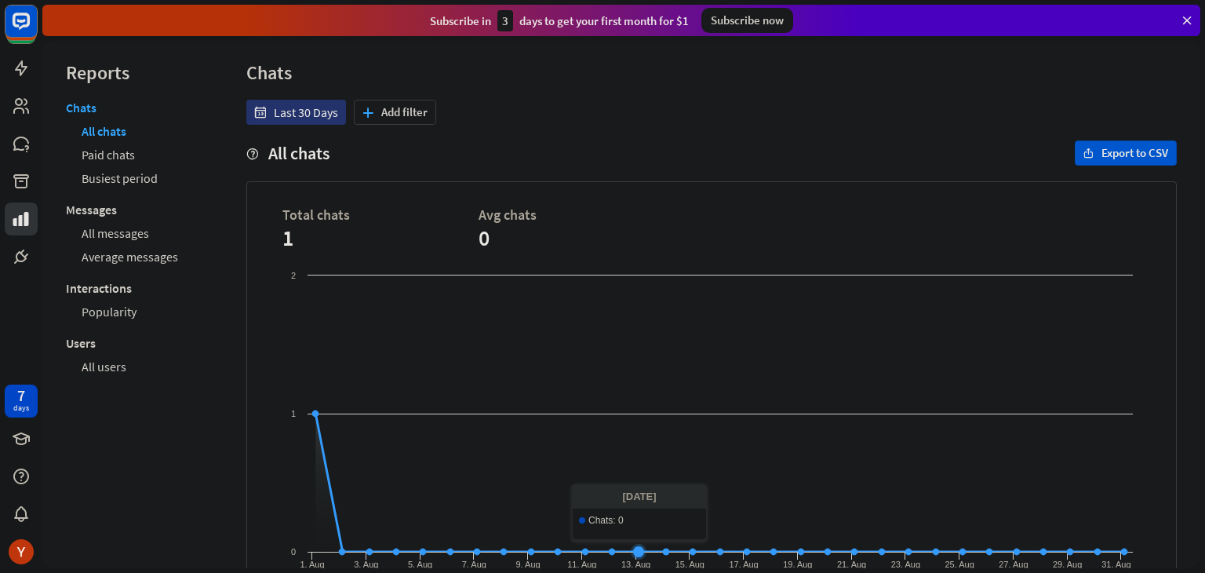
click at [639, 343] on rect at bounding box center [711, 425] width 858 height 314
click at [25, 151] on icon at bounding box center [21, 143] width 19 height 19
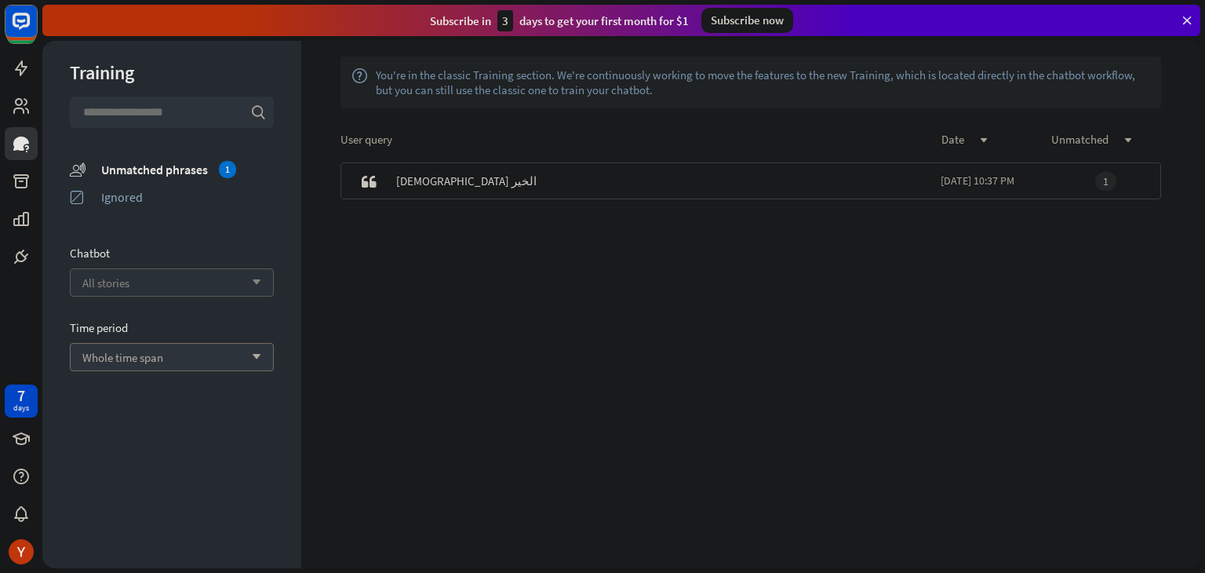
click at [174, 279] on div "All stories arrow_down" at bounding box center [172, 282] width 204 height 28
click at [174, 279] on input "search" at bounding box center [159, 282] width 155 height 27
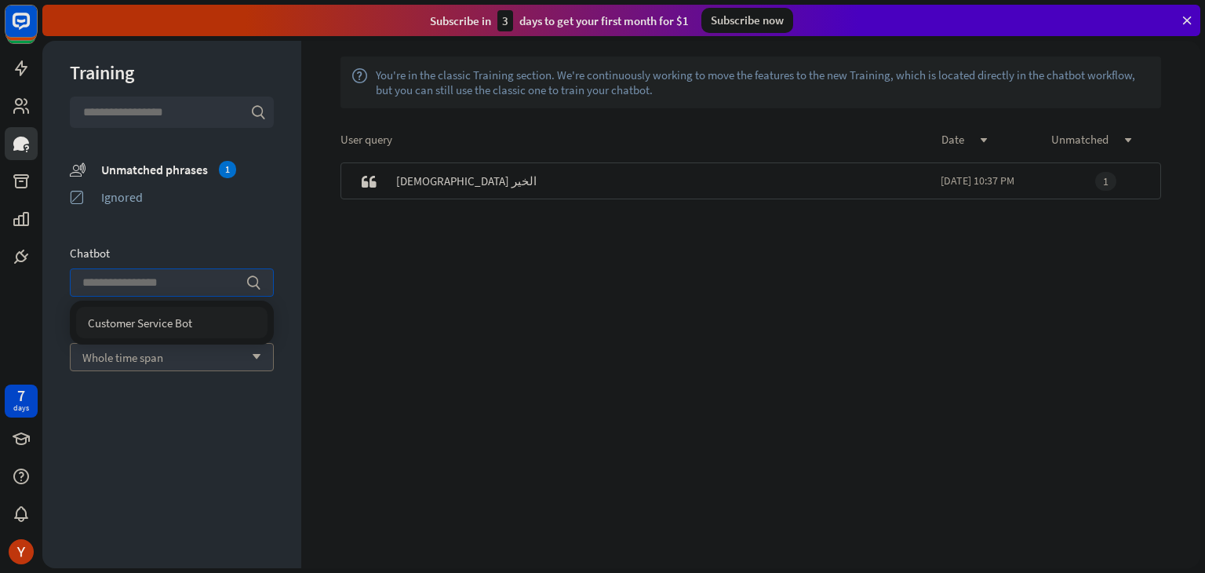
click at [171, 311] on div "Customer Service Bot" at bounding box center [171, 322] width 191 height 31
click at [261, 405] on div "Training search unmatched_phrases Unmatched phrases 1 ignored Ignored Chatbot s…" at bounding box center [171, 304] width 259 height 527
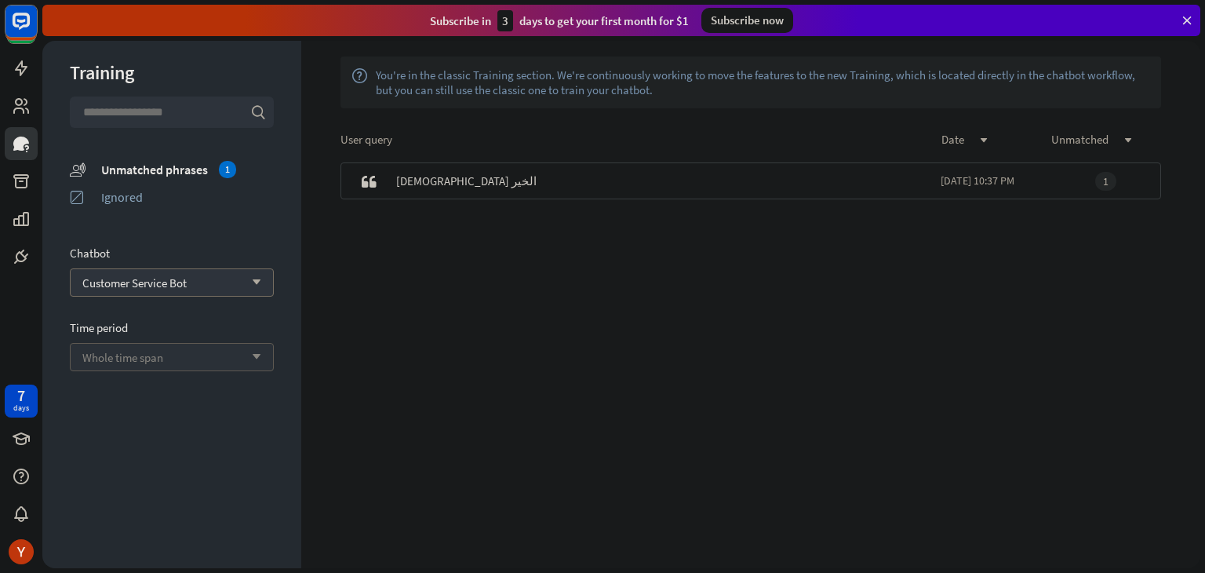
click at [188, 362] on div "Whole time span arrow_down" at bounding box center [172, 357] width 204 height 28
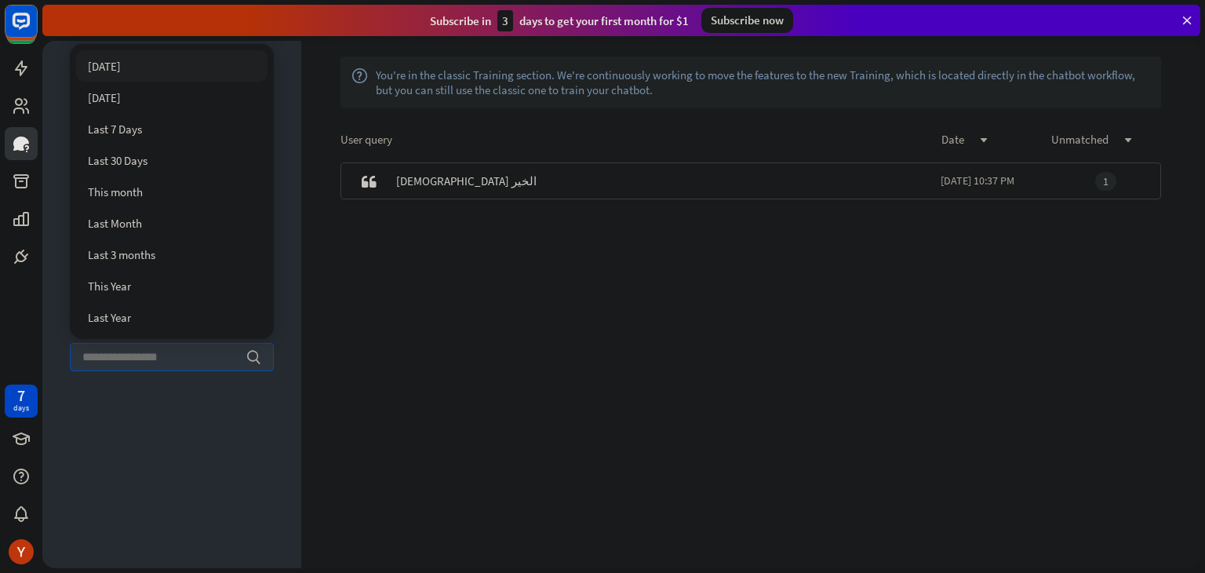
click at [121, 70] on div "[DATE]" at bounding box center [171, 65] width 191 height 31
